Goal: Information Seeking & Learning: Compare options

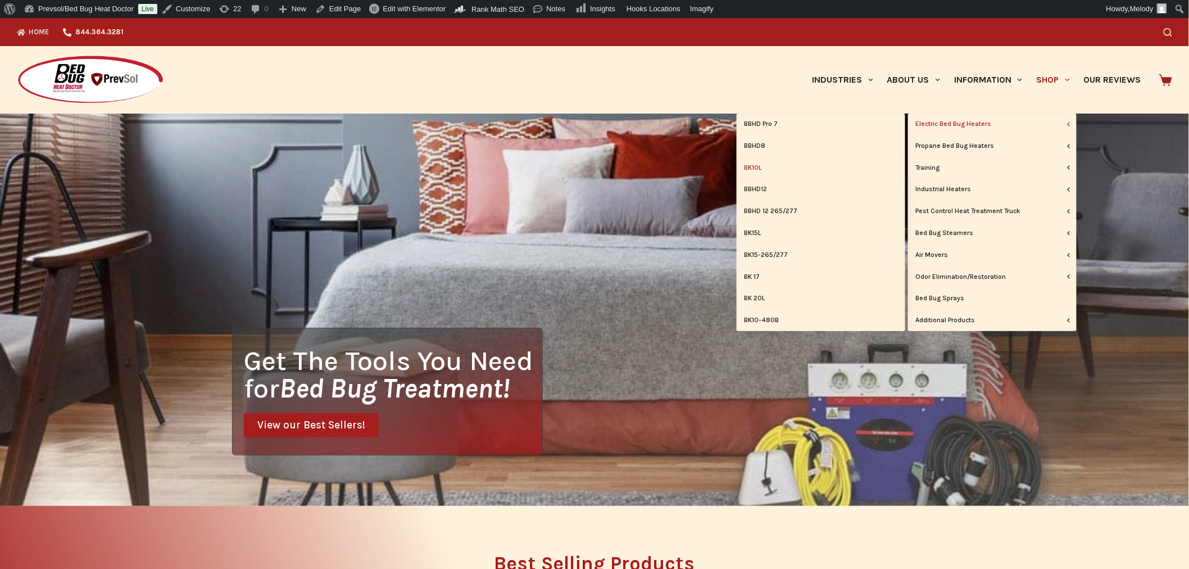
click at [750, 167] on link "BK10L" at bounding box center [821, 167] width 169 height 21
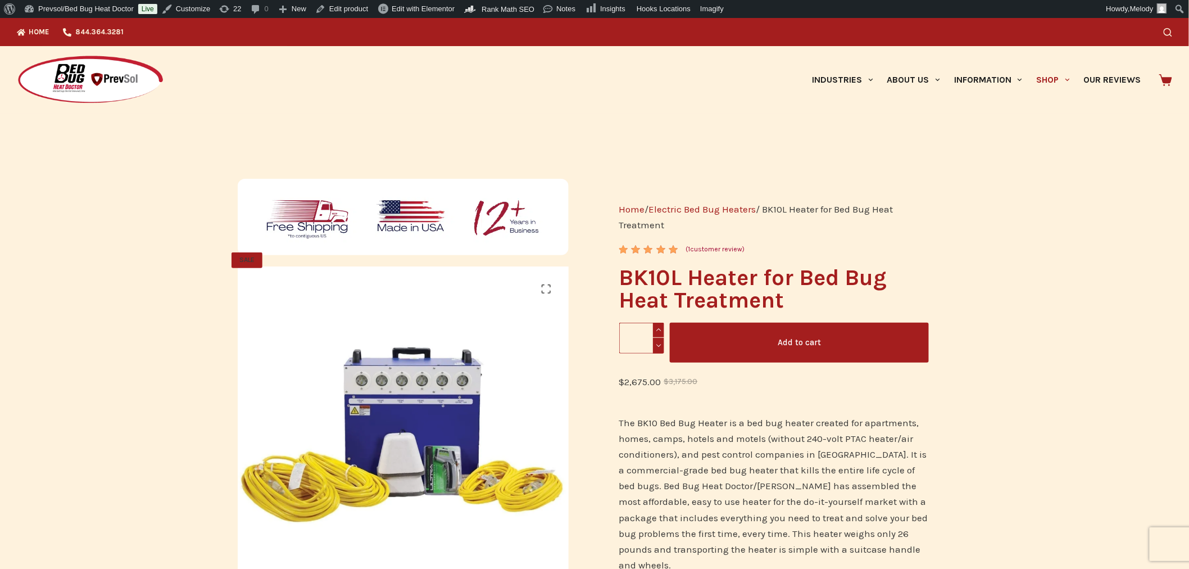
click at [109, 83] on img at bounding box center [90, 80] width 147 height 50
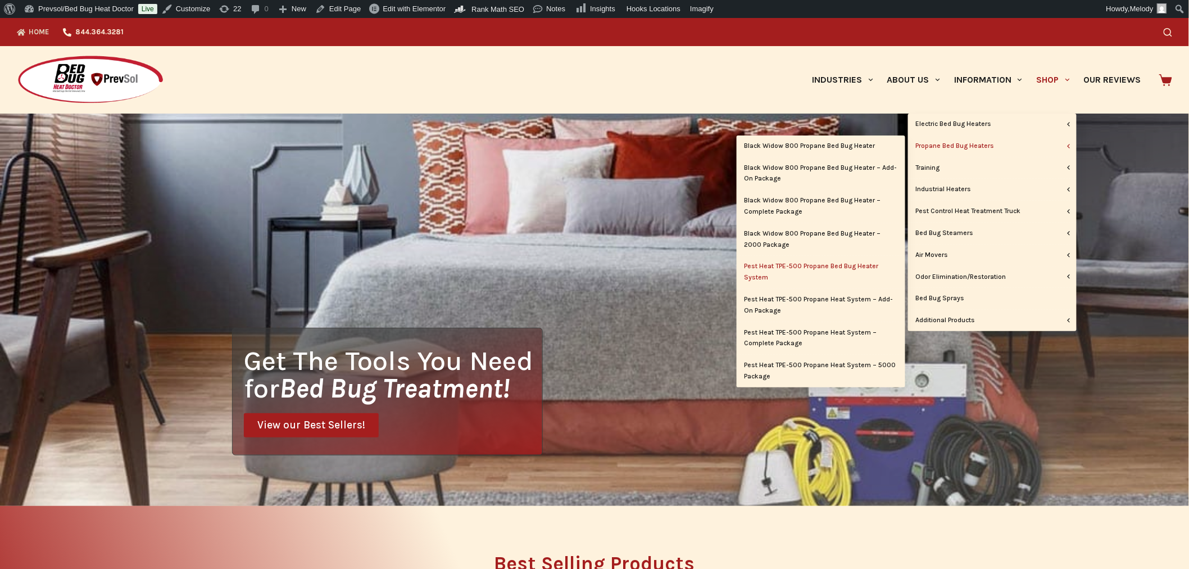
click at [786, 265] on link "Pest Heat TPE-500 Propane Bed Bug Heater System" at bounding box center [821, 272] width 169 height 33
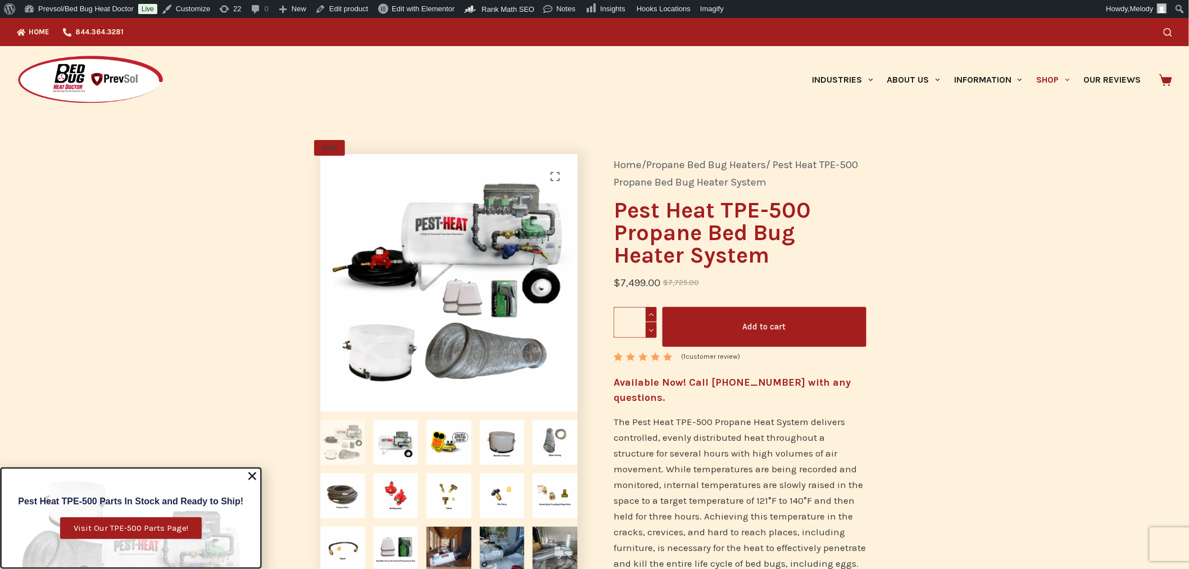
click at [160, 527] on span "Visit Our TPE-500 Parts Page!" at bounding box center [131, 528] width 115 height 8
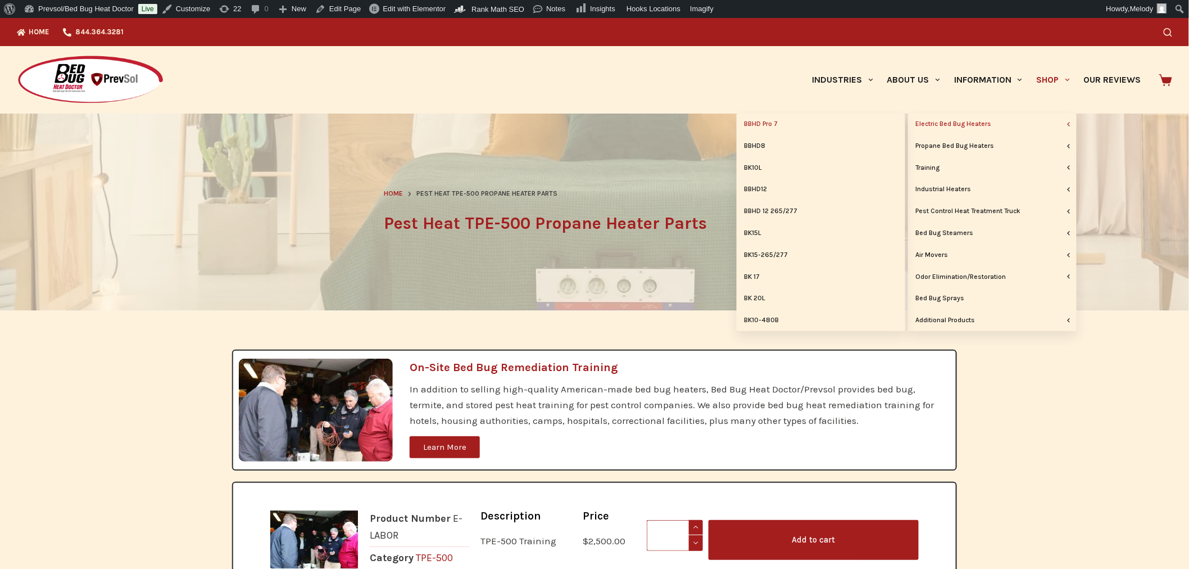
click at [773, 124] on link "BBHD Pro 7" at bounding box center [821, 124] width 169 height 21
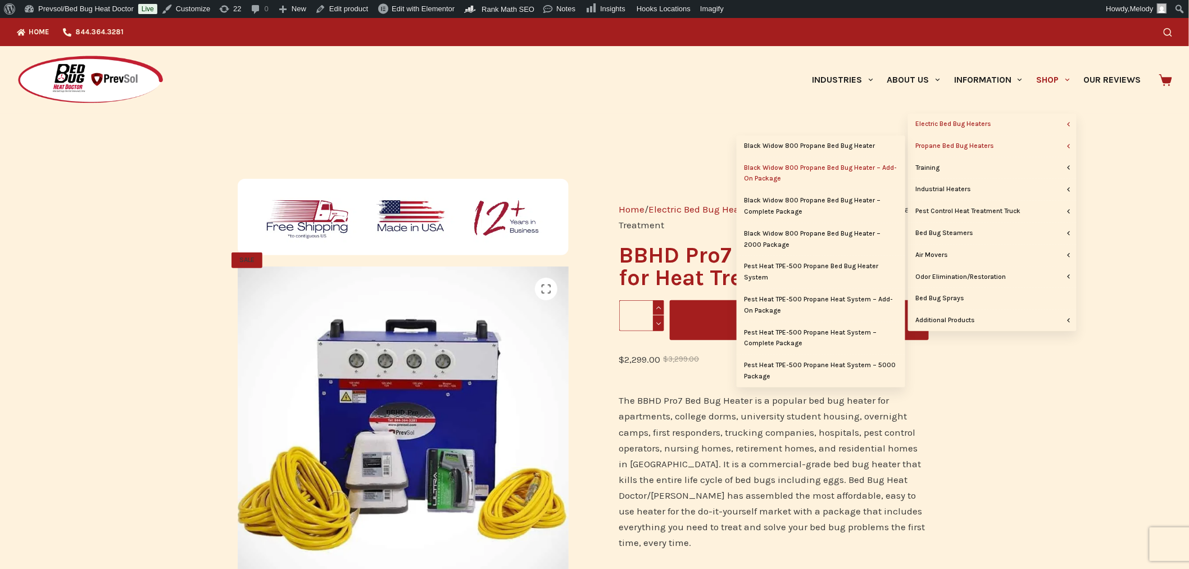
click at [872, 170] on link "Black Widow 800 Propane Bed Bug Heater – Add-On Package" at bounding box center [821, 173] width 169 height 33
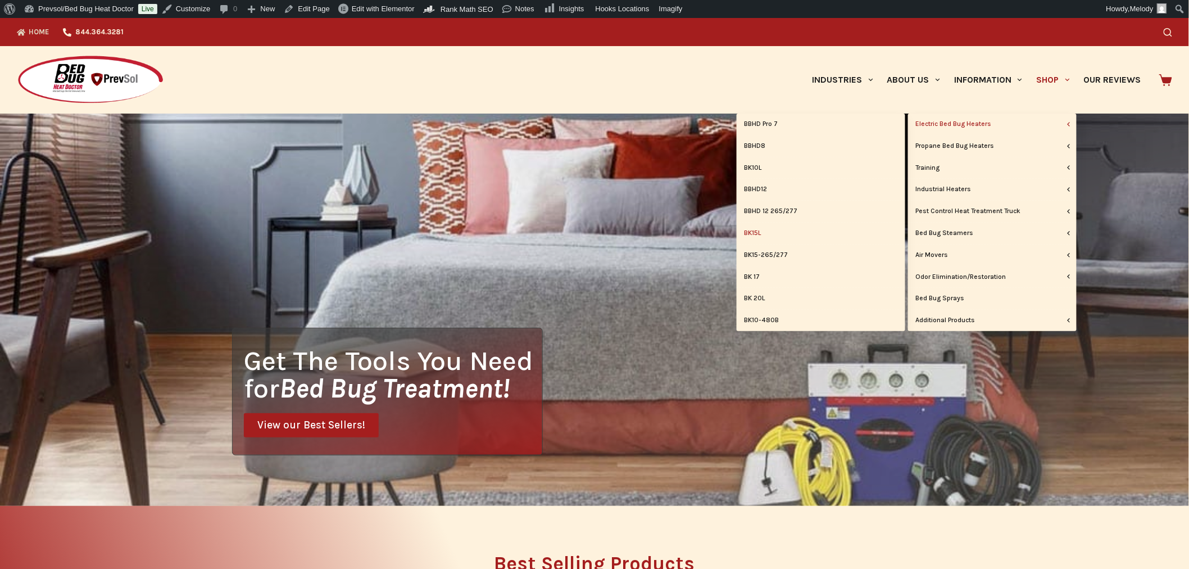
click at [759, 232] on link "BK15L" at bounding box center [821, 233] width 169 height 21
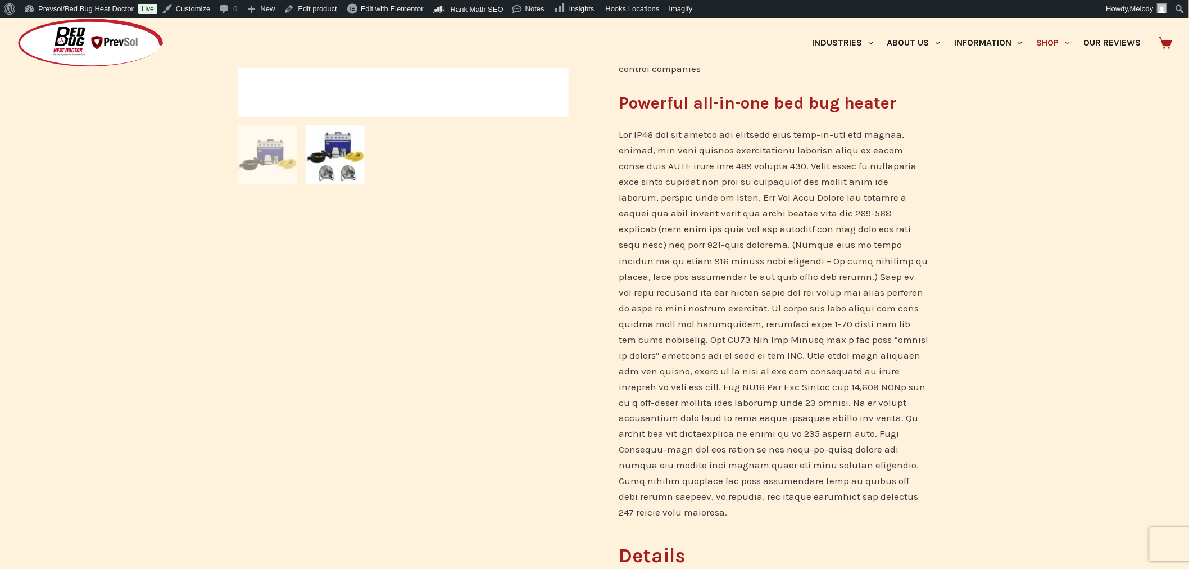
scroll to position [481, 0]
drag, startPoint x: 639, startPoint y: 369, endPoint x: 666, endPoint y: 370, distance: 27.0
click at [666, 370] on p at bounding box center [774, 323] width 310 height 394
copy p "47,428"
click at [719, 420] on p at bounding box center [774, 323] width 310 height 394
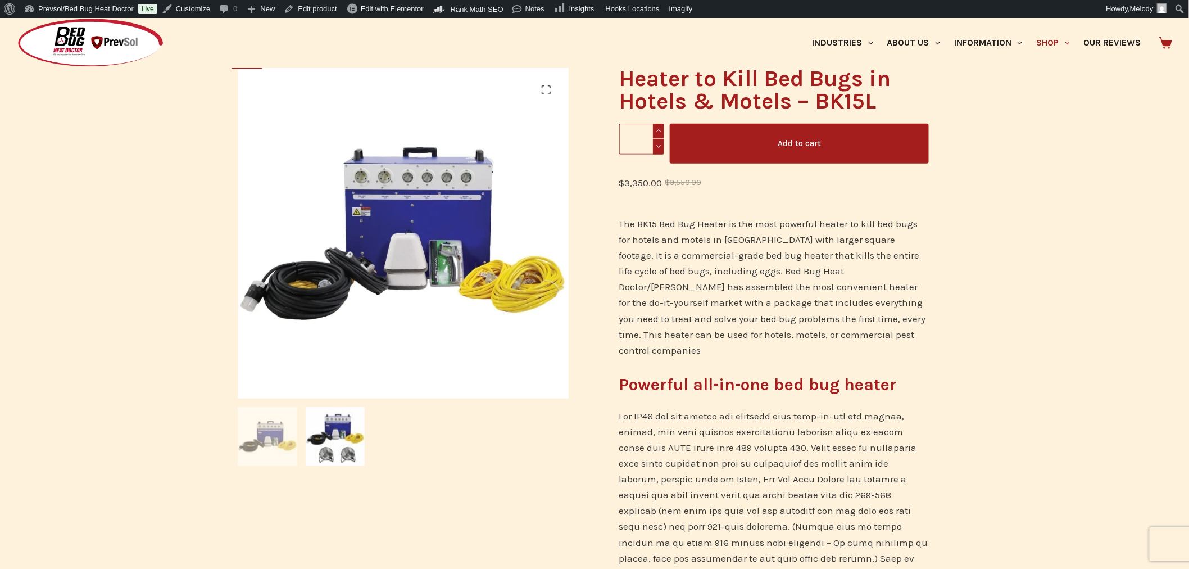
scroll to position [199, 0]
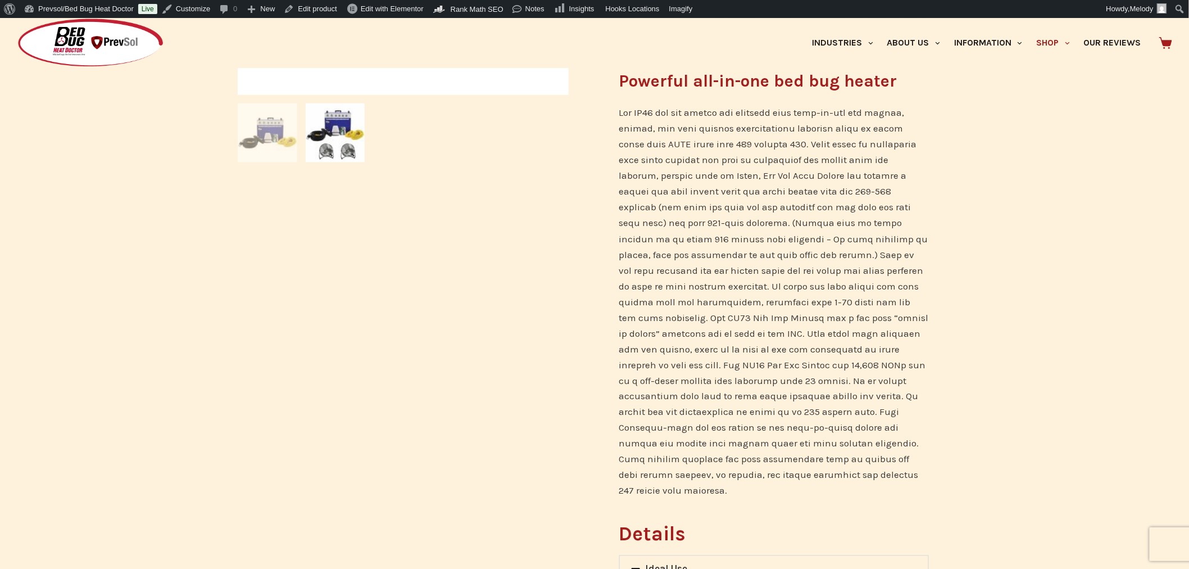
scroll to position [503, 0]
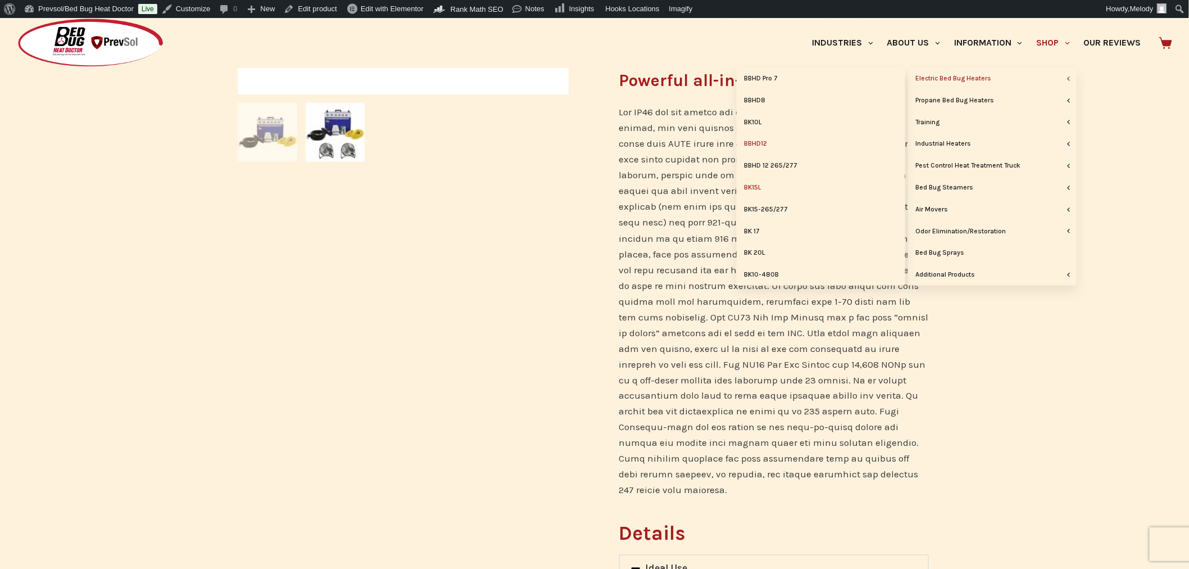
click at [765, 144] on link "BBHD12" at bounding box center [821, 143] width 169 height 21
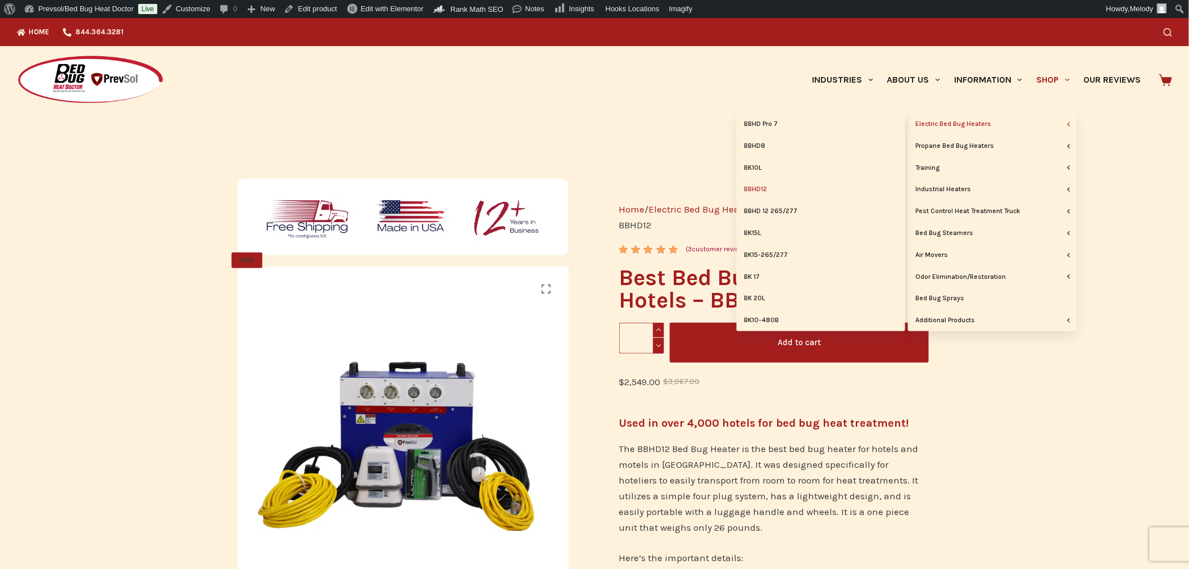
click at [992, 120] on link "Electric Bed Bug Heaters" at bounding box center [992, 124] width 169 height 21
